Goal: Information Seeking & Learning: Learn about a topic

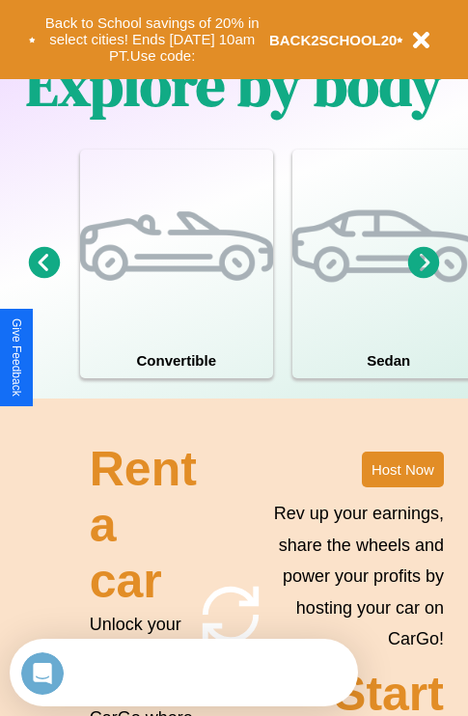
scroll to position [2338, 0]
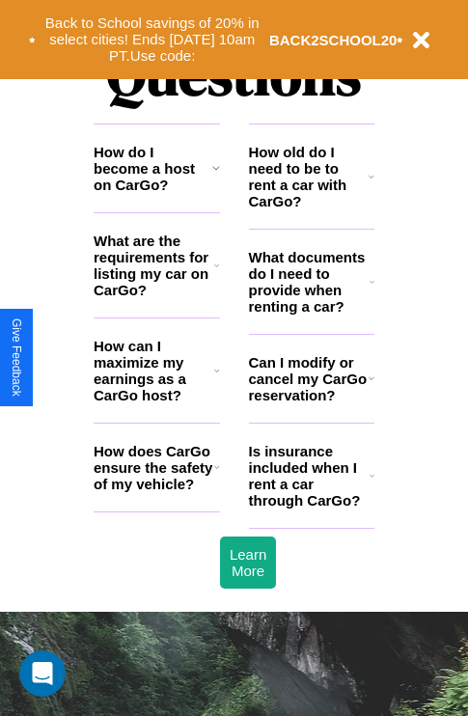
click at [216, 378] on icon at bounding box center [217, 370] width 6 height 15
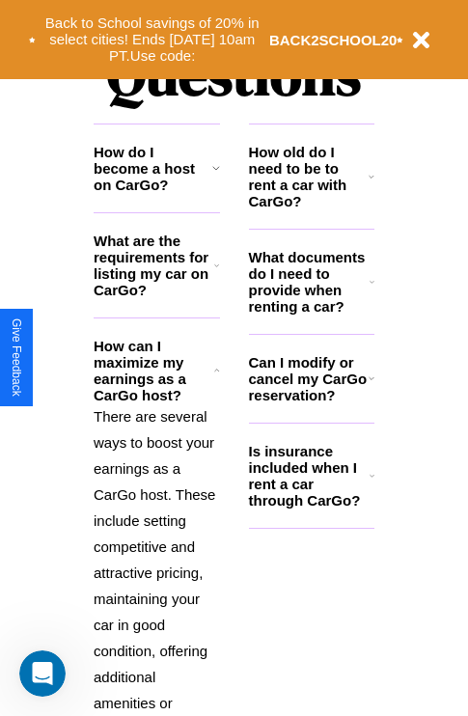
click at [156, 296] on h3 "What are the requirements for listing my car on CarGo?" at bounding box center [154, 266] width 121 height 66
click at [311, 313] on h3 "What documents do I need to provide when renting a car?" at bounding box center [310, 282] width 122 height 66
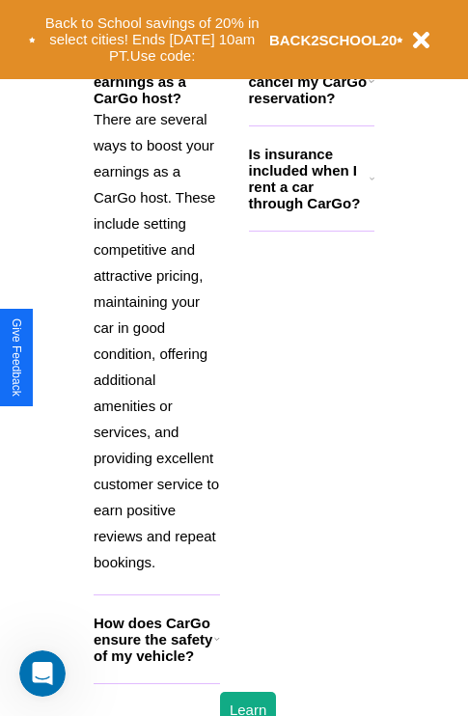
click at [156, 664] on h3 "How does CarGo ensure the safety of my vehicle?" at bounding box center [154, 639] width 121 height 49
click at [371, 15] on div "Back to School savings of 20% in select cities! Ends [DATE] 10am PT. Use code: …" at bounding box center [216, 40] width 374 height 60
click at [371, 89] on icon at bounding box center [372, 80] width 6 height 15
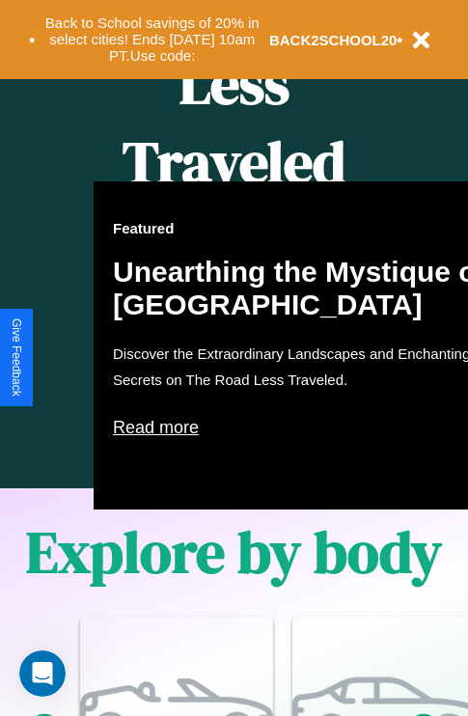
scroll to position [788, 0]
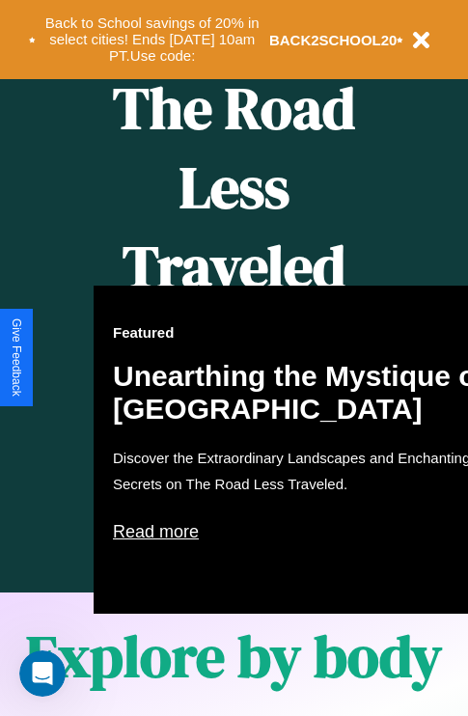
click at [234, 358] on div "Featured Unearthing the Mystique of [GEOGRAPHIC_DATA] Discover the Extraordinar…" at bounding box center [306, 450] width 425 height 328
